Goal: Task Accomplishment & Management: Use online tool/utility

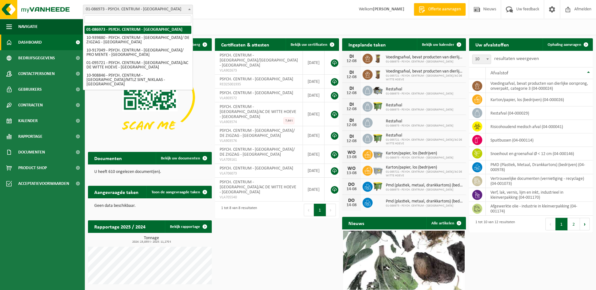
click at [184, 8] on span "01-086973 - PSYCH. CENTRUM - [GEOGRAPHIC_DATA]" at bounding box center [137, 9] width 109 height 9
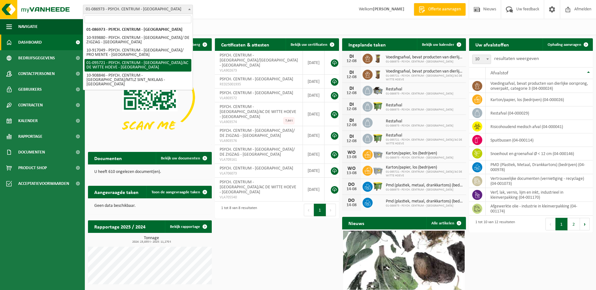
select select "17962"
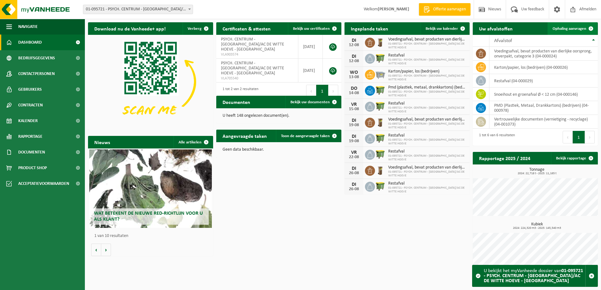
click at [592, 27] on span at bounding box center [590, 28] width 13 height 13
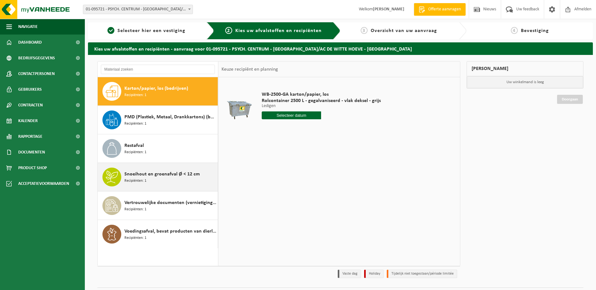
click at [162, 175] on span "Snoeihout en groenafval Ø < 12 cm" at bounding box center [161, 175] width 75 height 8
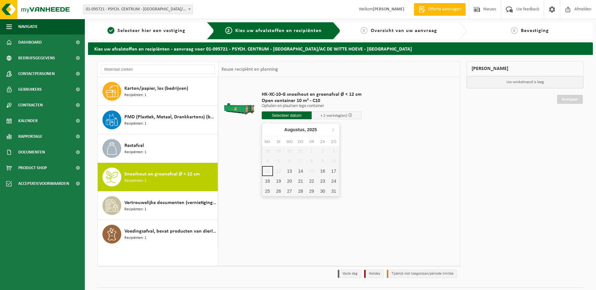
click at [296, 113] on input "text" at bounding box center [287, 116] width 50 height 8
click at [290, 171] on div "13" at bounding box center [289, 171] width 11 height 10
type input "Van 2025-08-13"
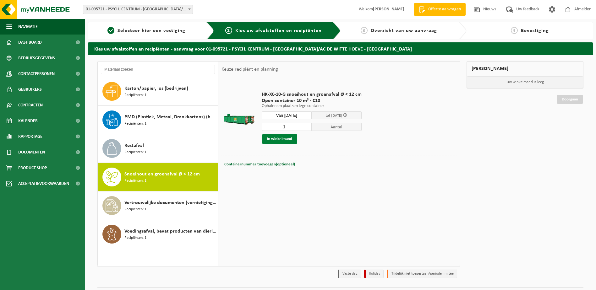
click at [287, 137] on button "In winkelmand" at bounding box center [279, 139] width 35 height 10
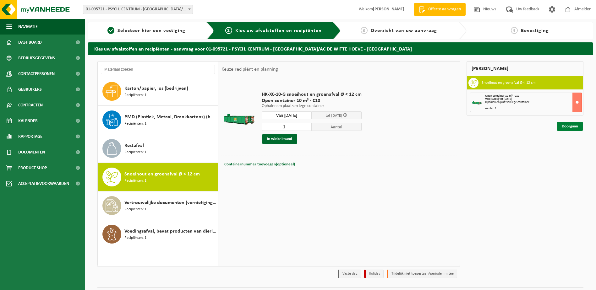
click at [573, 127] on link "Doorgaan" at bounding box center [570, 126] width 26 height 9
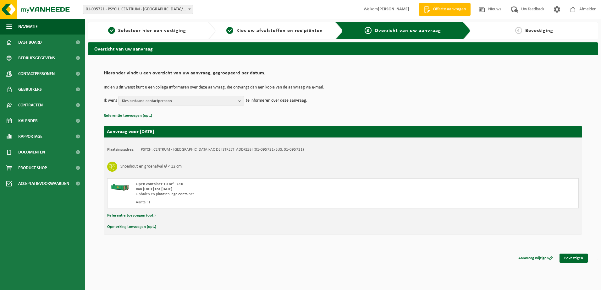
click at [177, 101] on span "Kies bestaand contactpersoon" at bounding box center [179, 100] width 114 height 9
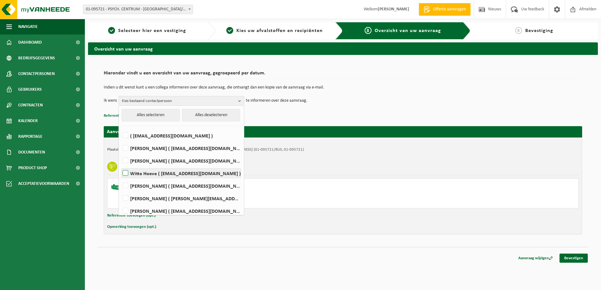
click at [157, 173] on label "Witte Hoeve ( [EMAIL_ADDRESS][DOMAIN_NAME] )" at bounding box center [180, 173] width 119 height 9
click at [120, 166] on input "Witte Hoeve ( [EMAIL_ADDRESS][DOMAIN_NAME] )" at bounding box center [120, 165] width 0 height 0
checkbox input "true"
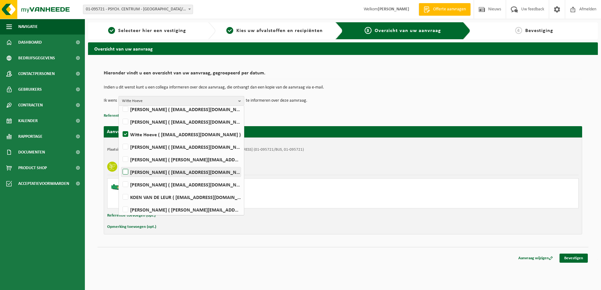
scroll to position [41, 0]
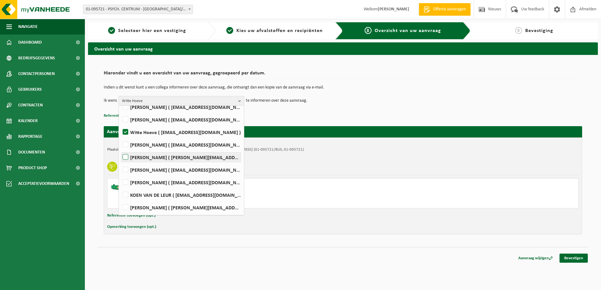
click at [161, 160] on label "[PERSON_NAME] ( [PERSON_NAME][EMAIL_ADDRESS][DOMAIN_NAME] )" at bounding box center [180, 157] width 119 height 9
click at [120, 150] on input "[PERSON_NAME] ( [PERSON_NAME][EMAIL_ADDRESS][DOMAIN_NAME] )" at bounding box center [120, 149] width 0 height 0
checkbox input "true"
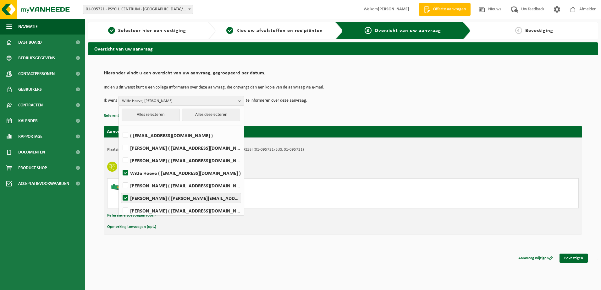
scroll to position [0, 0]
click at [153, 149] on label "Koen Albrecht ( koen.albrecht@hieronymus.be )" at bounding box center [180, 148] width 119 height 9
click at [120, 140] on input "Koen Albrecht ( koen.albrecht@hieronymus.be )" at bounding box center [120, 140] width 0 height 0
checkbox input "true"
click at [302, 112] on p "Referentie toevoegen (opt.)" at bounding box center [343, 116] width 478 height 8
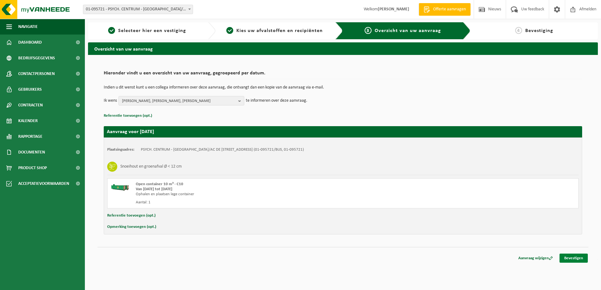
click at [579, 259] on link "Bevestigen" at bounding box center [573, 258] width 28 height 9
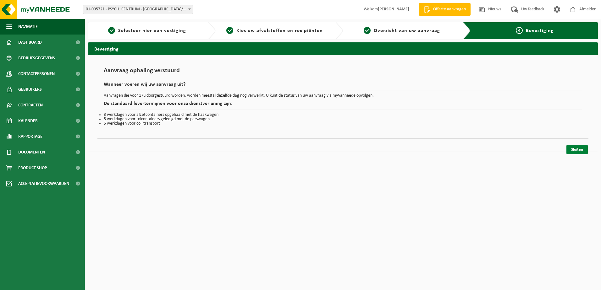
click at [583, 147] on link "Sluiten" at bounding box center [576, 149] width 21 height 9
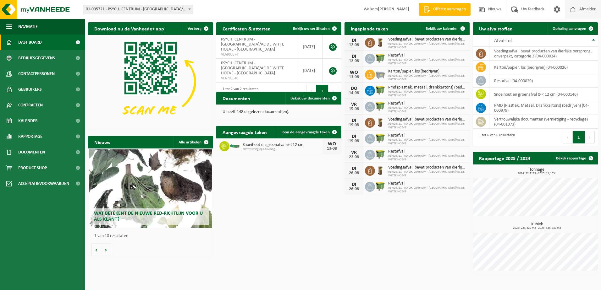
click at [588, 8] on span "Afmelden" at bounding box center [588, 9] width 20 height 19
